Goal: Task Accomplishment & Management: Manage account settings

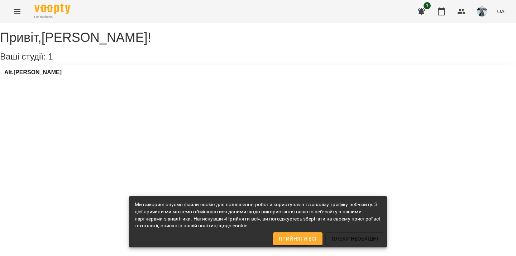
click at [312, 235] on span "Прийняти всі" at bounding box center [298, 238] width 38 height 9
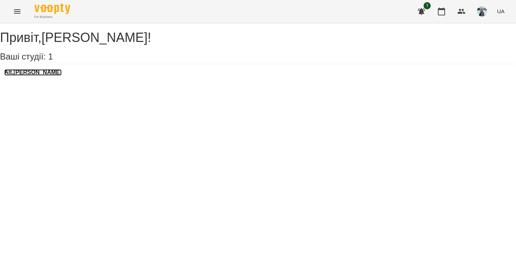
click at [31, 76] on h3 "Alt.[PERSON_NAME]" at bounding box center [32, 72] width 57 height 6
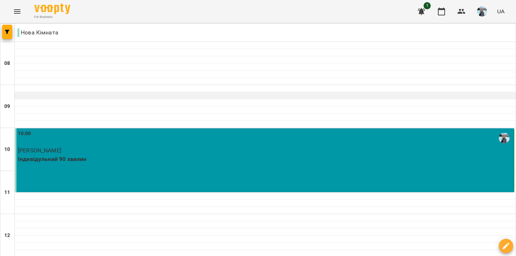
scroll to position [19, 0]
type input "**********"
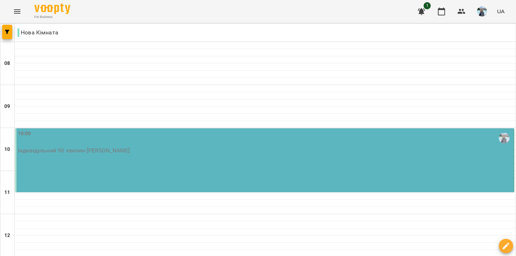
scroll to position [24, 0]
click at [154, 149] on div "10:00 Індивідульний 90 хвилин - [PERSON_NAME]" at bounding box center [264, 160] width 499 height 64
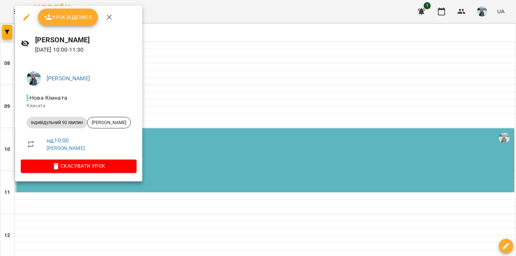
click at [70, 15] on span "Урок відбувся" at bounding box center [68, 17] width 49 height 9
